Goal: Transaction & Acquisition: Purchase product/service

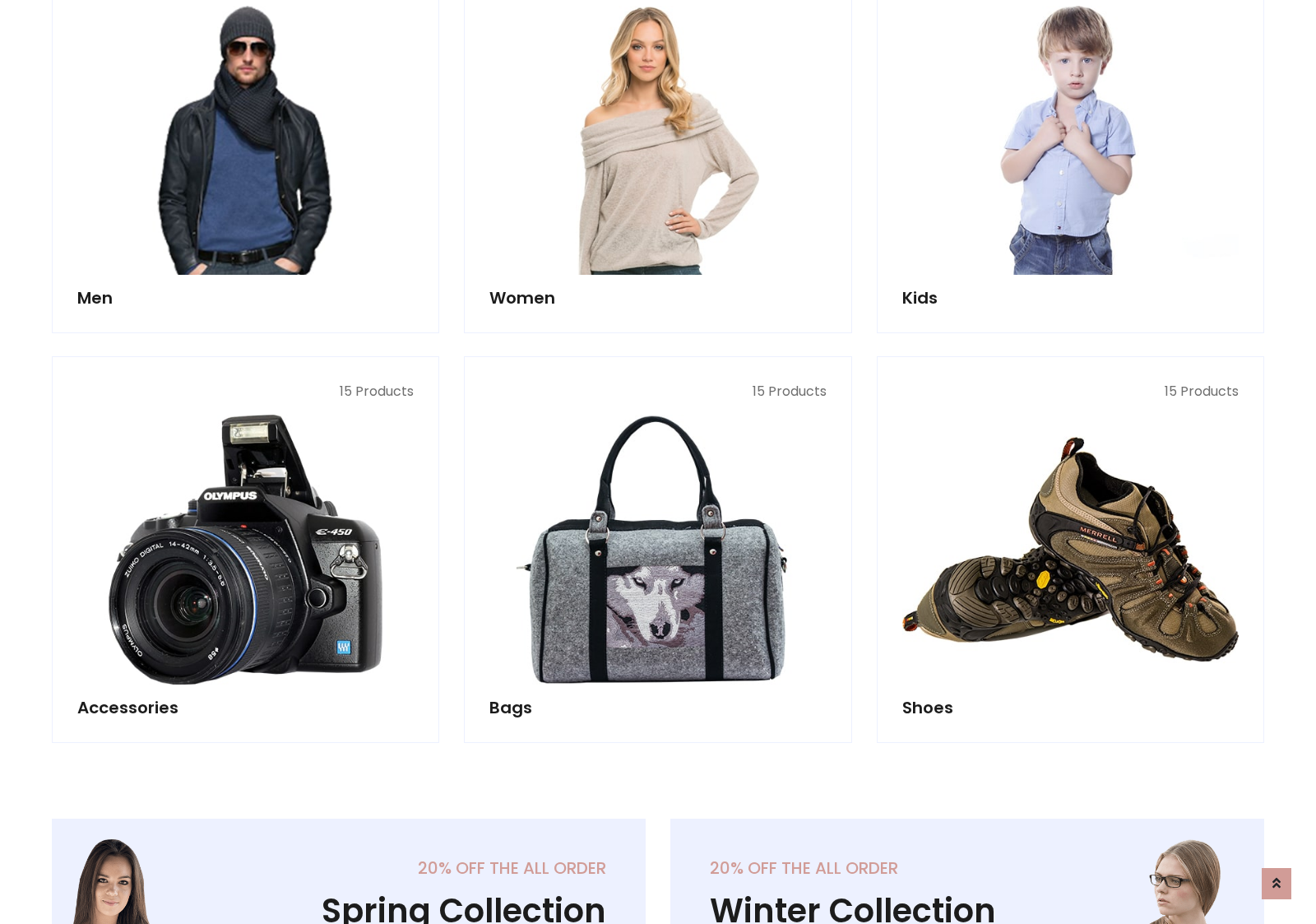
scroll to position [1195, 0]
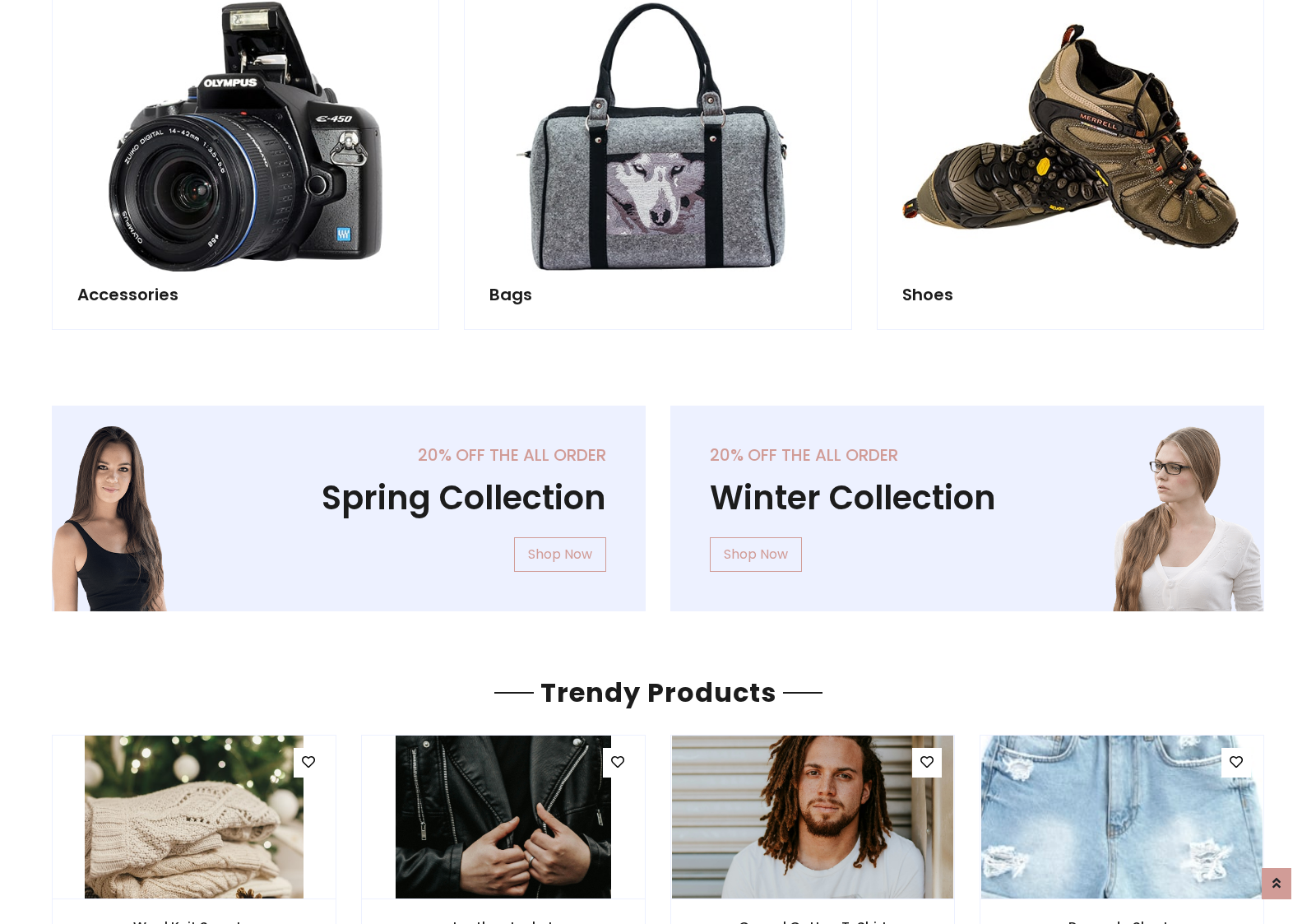
click at [658, 501] on div "20% off the all order Winter Collection Shop Now" at bounding box center [967, 522] width 618 height 232
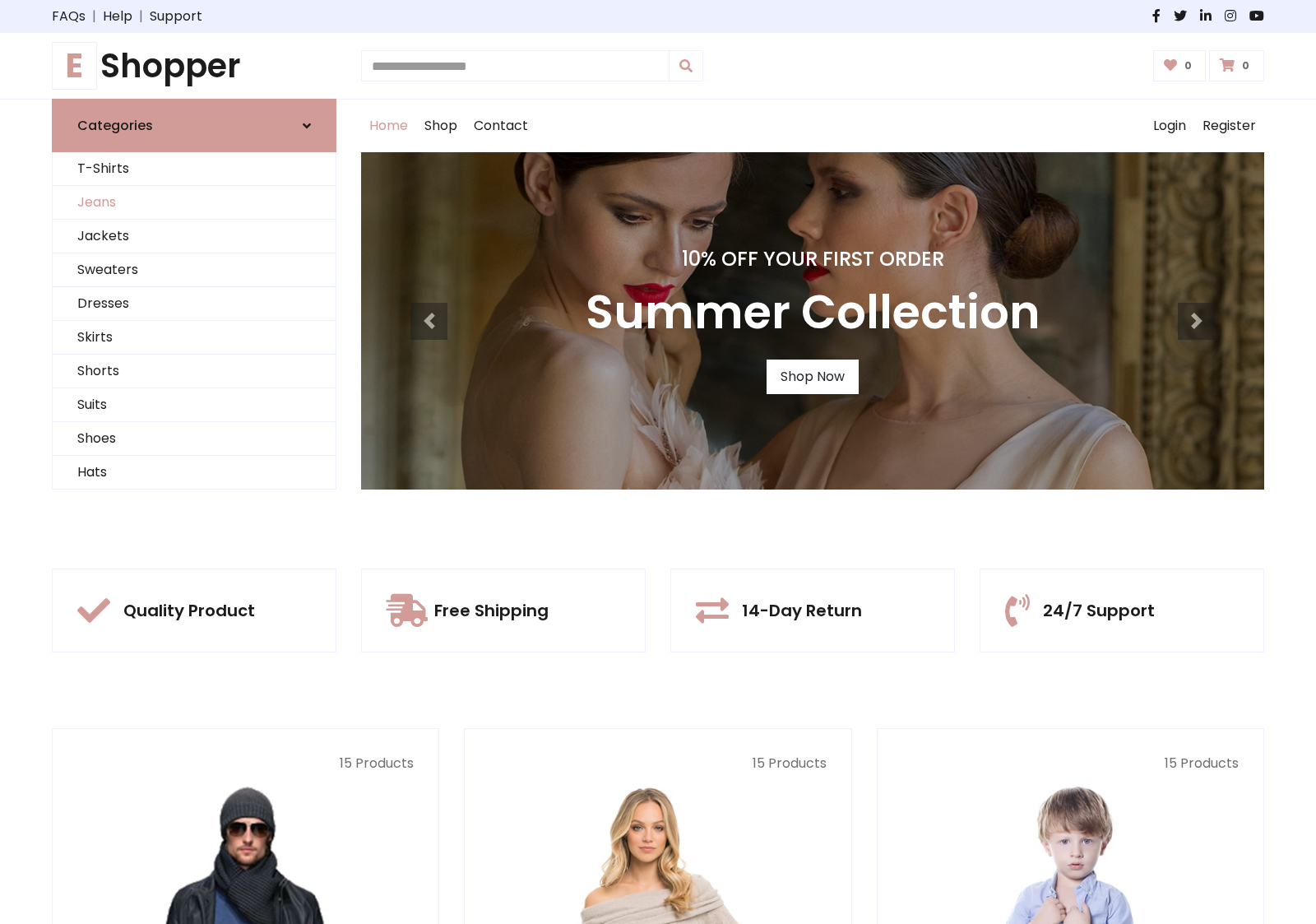
click at [194, 202] on link "Jeans" at bounding box center [194, 203] width 283 height 34
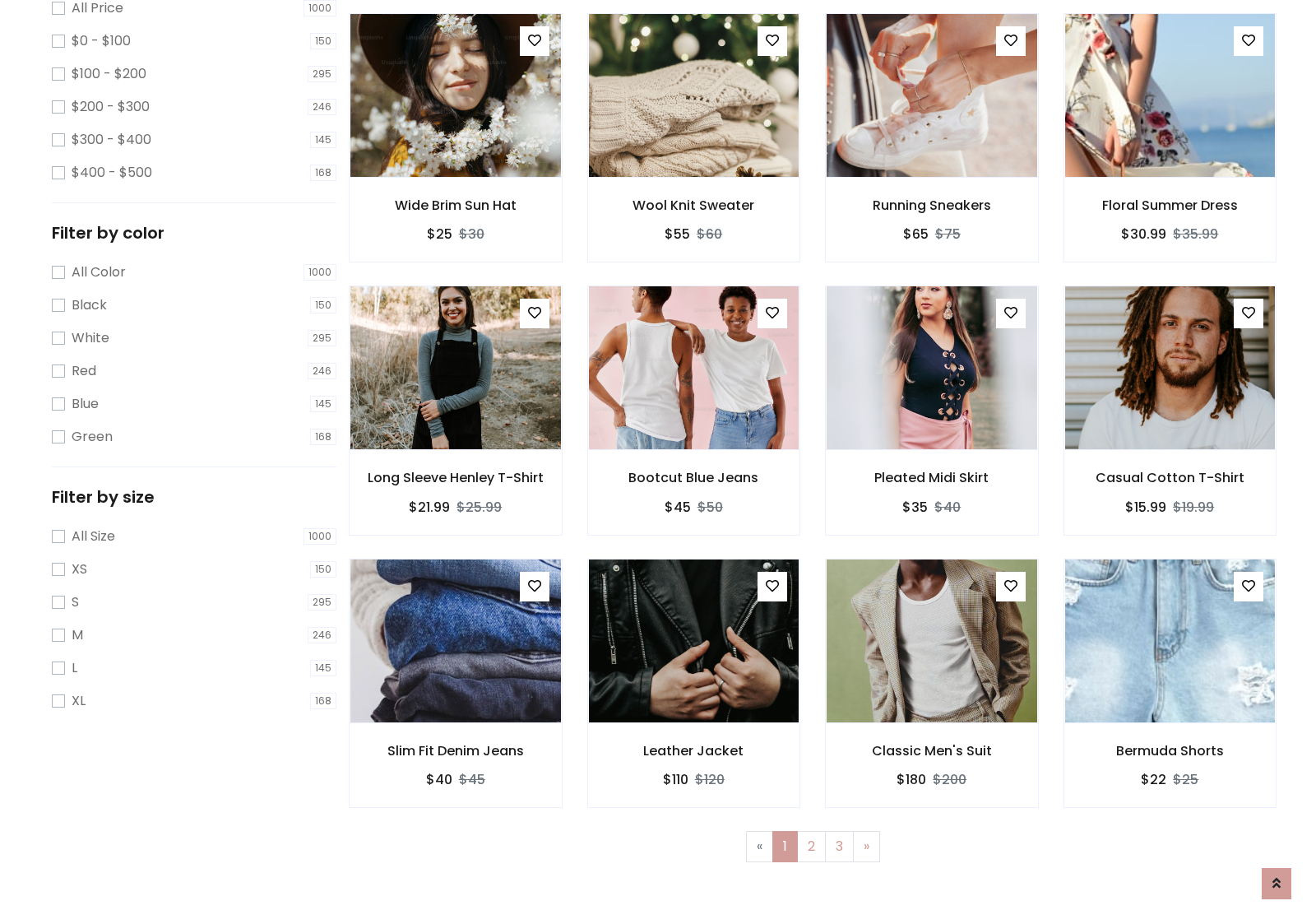
scroll to position [519, 0]
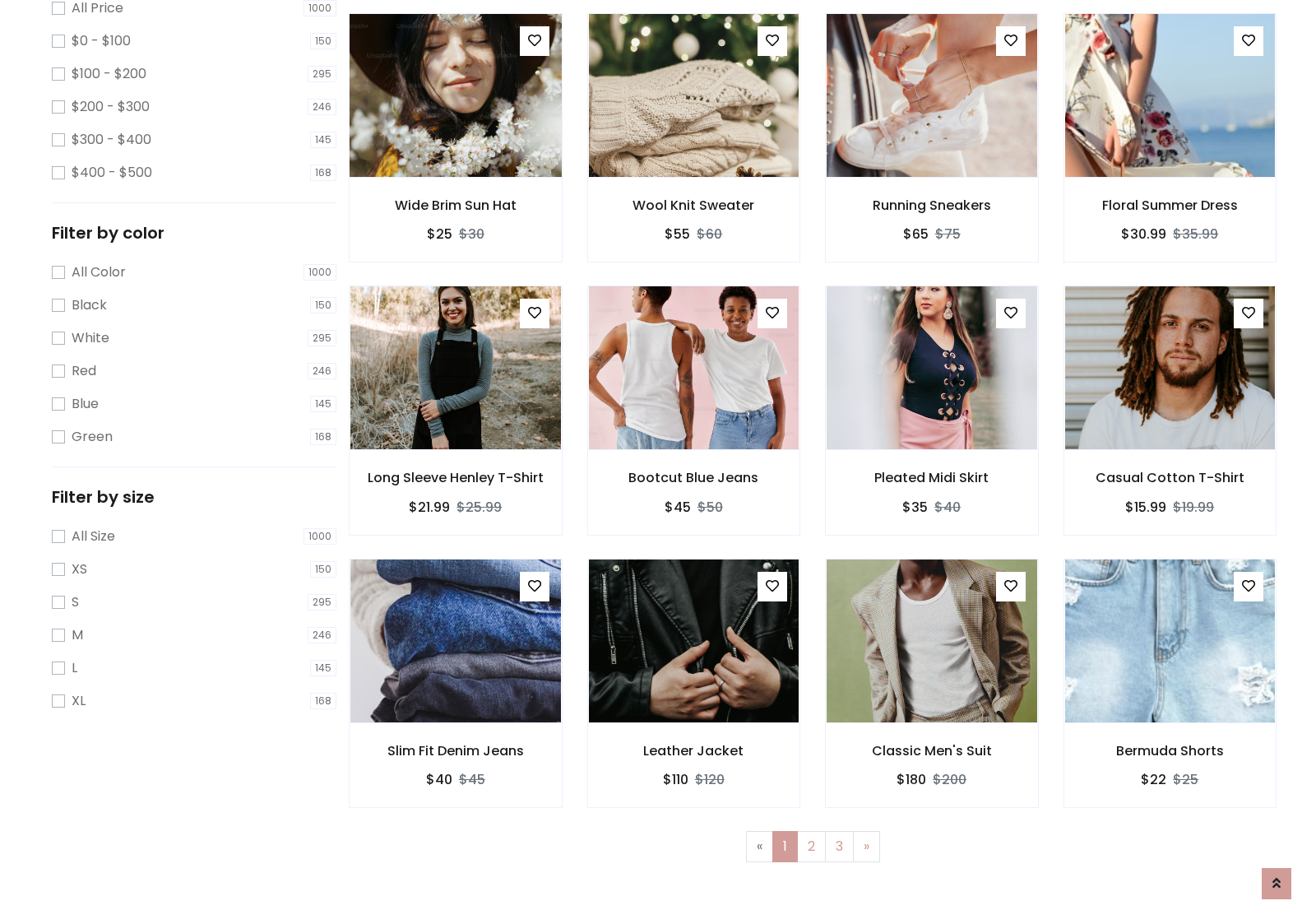
click at [455, 166] on img at bounding box center [456, 95] width 253 height 395
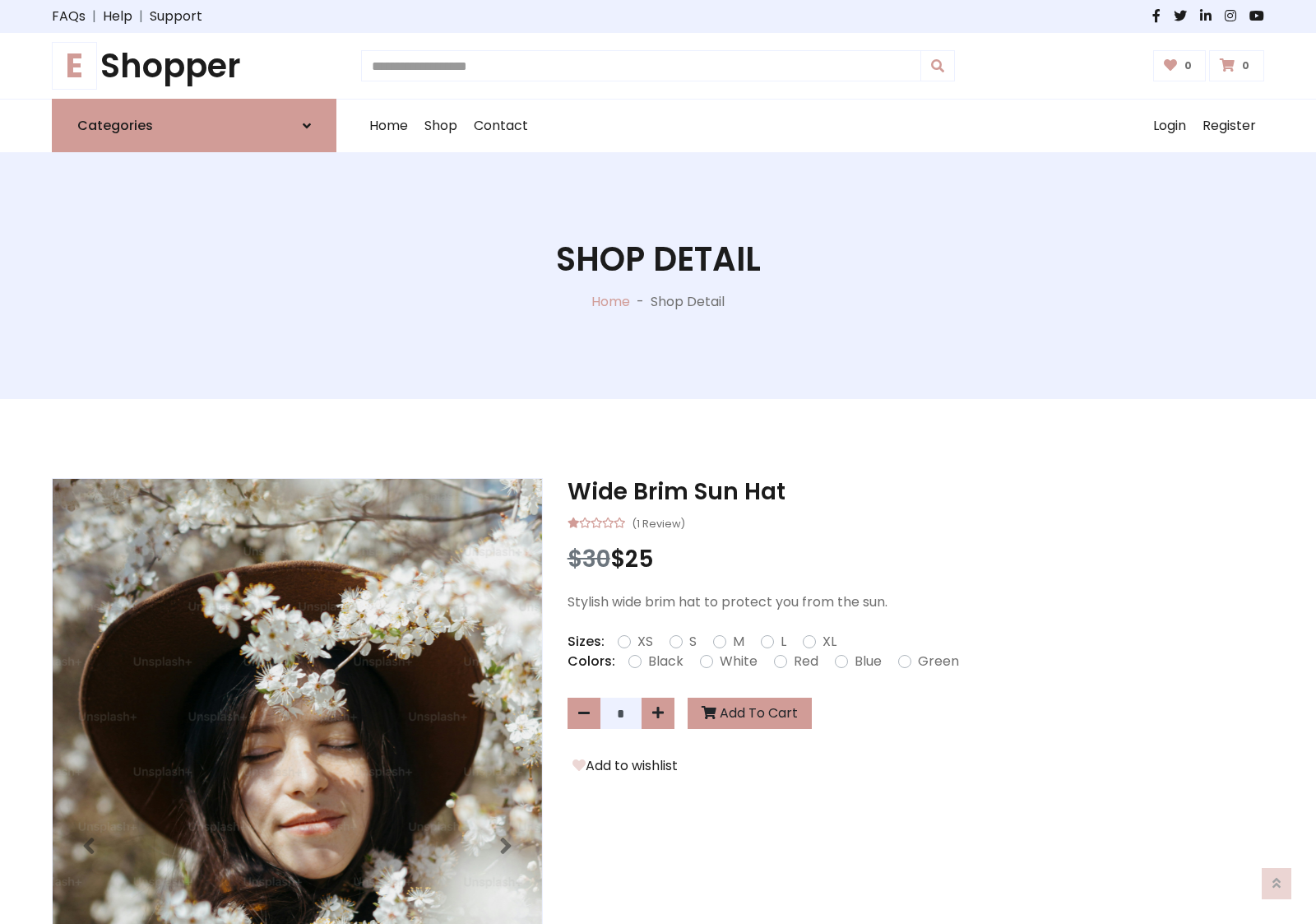
scroll to position [177, 0]
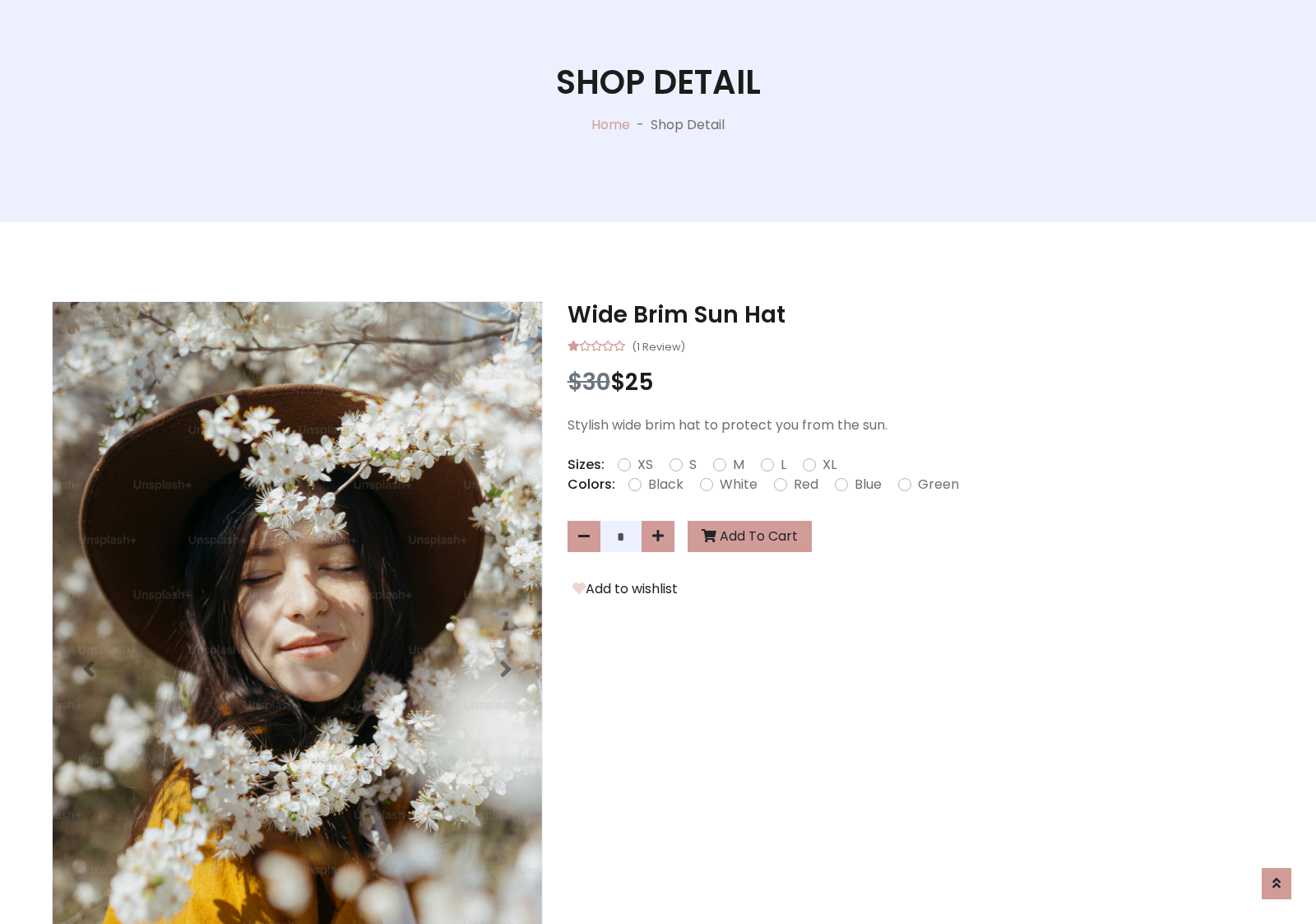
click at [803, 484] on label "Red" at bounding box center [806, 485] width 25 height 20
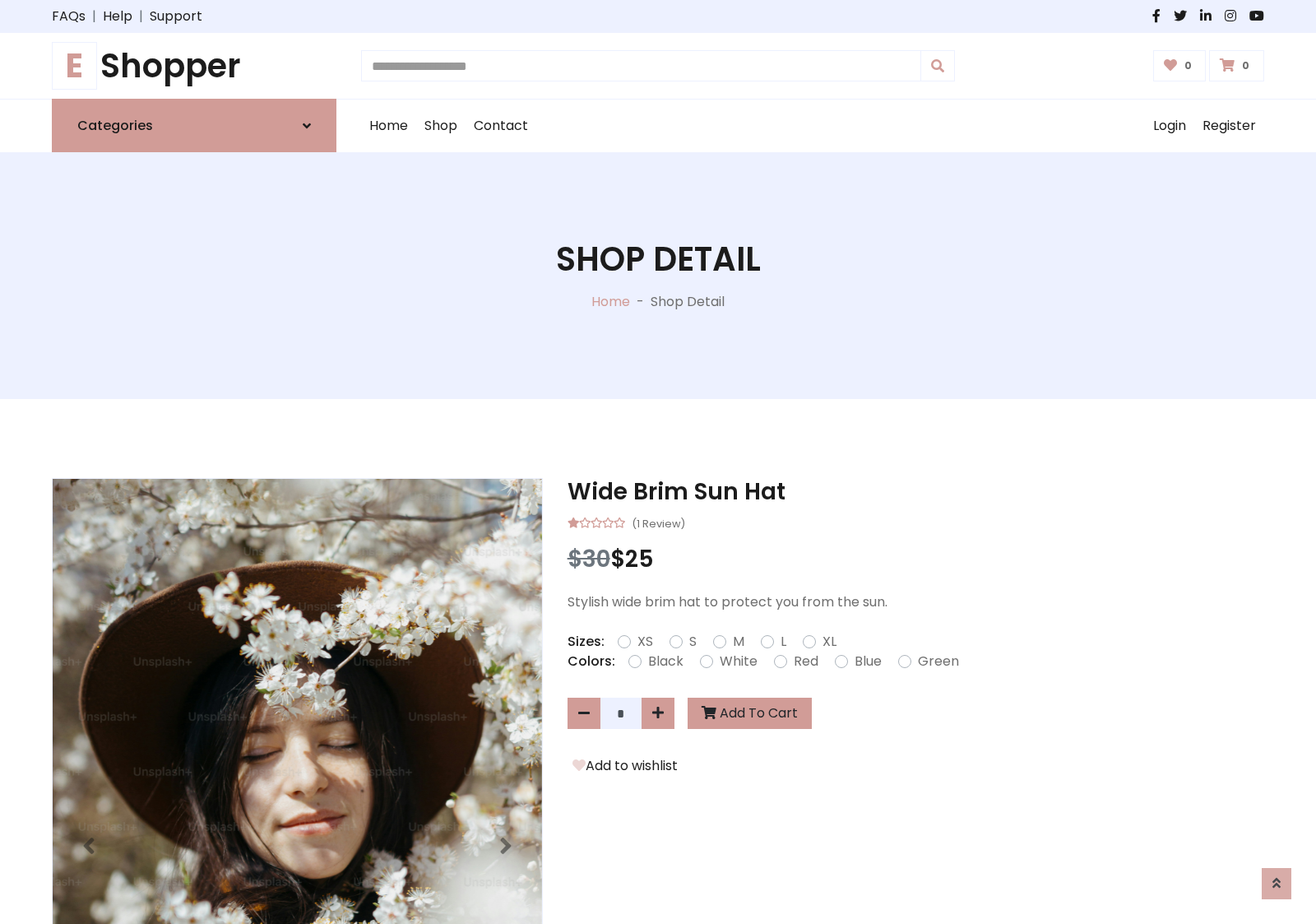
scroll to position [177, 0]
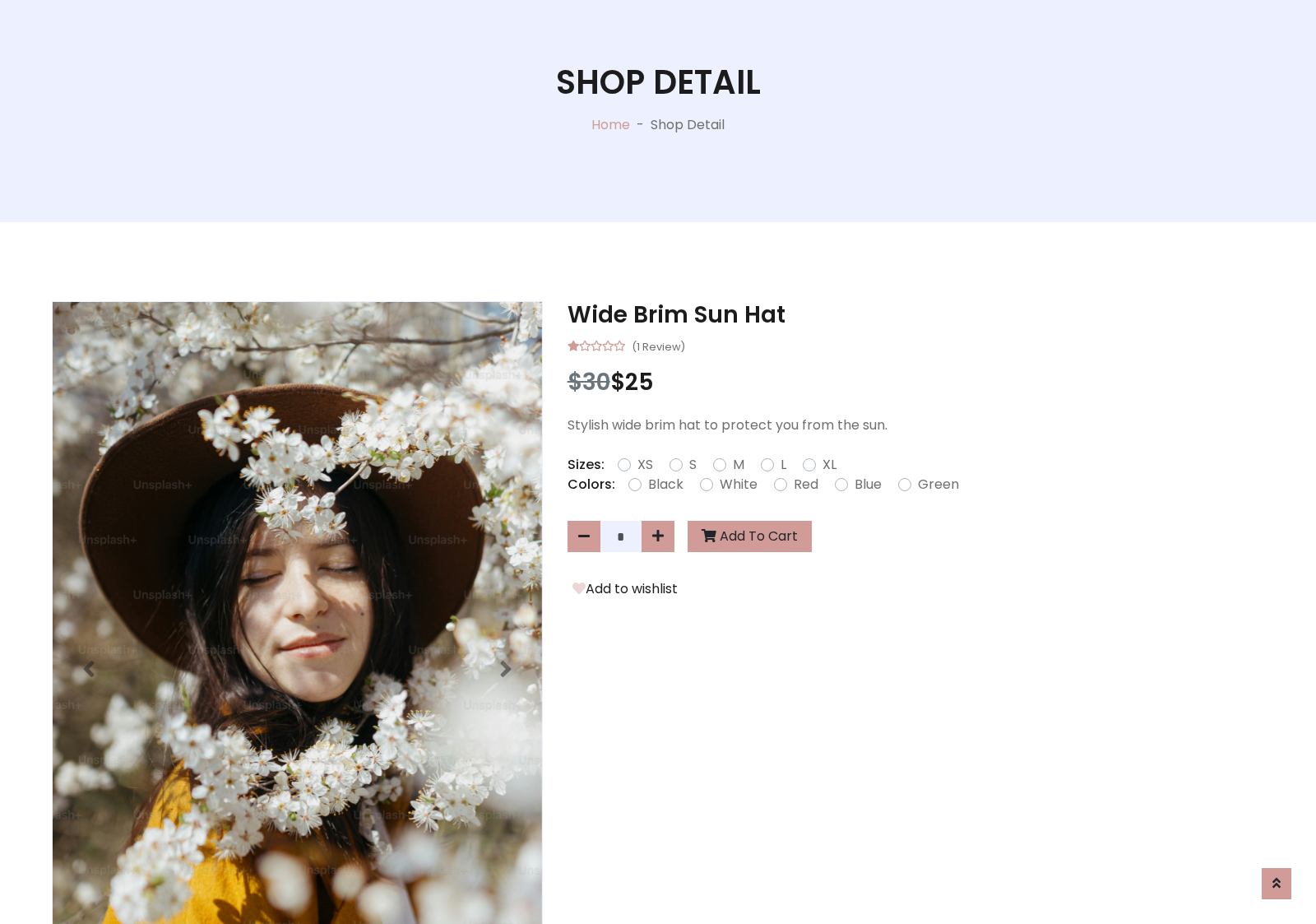
click at [658, 462] on form "XS S M L XL" at bounding box center [733, 465] width 232 height 20
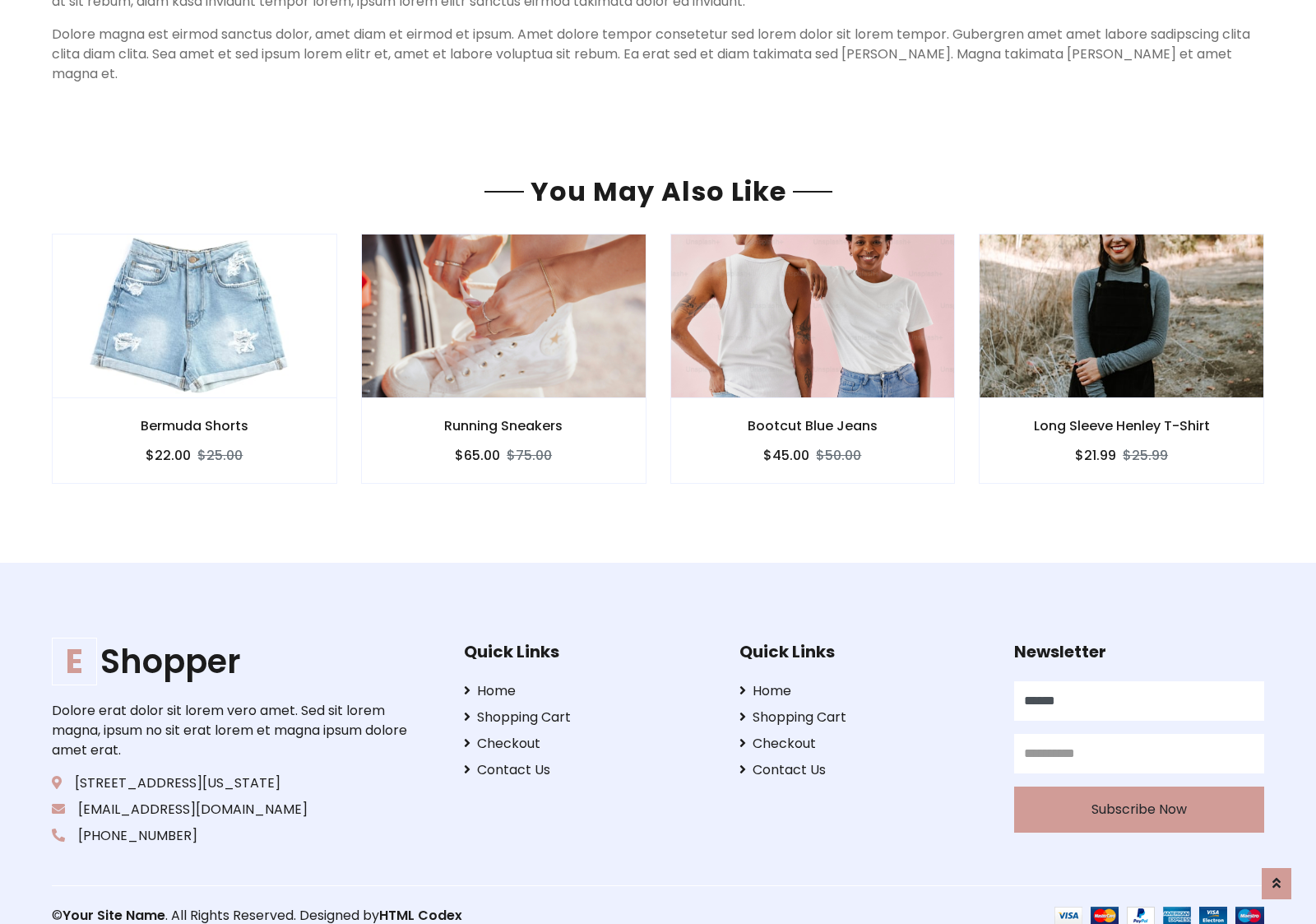
type input "******"
type input "**********"
click at [1139, 789] on button "Subscribe Now" at bounding box center [1139, 810] width 250 height 46
